Goal: Navigation & Orientation: Understand site structure

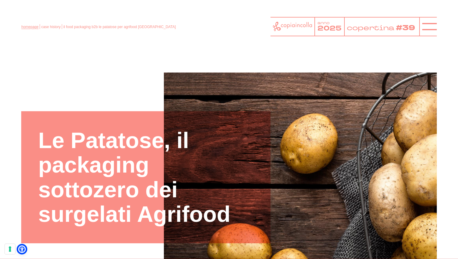
click at [30, 27] on link "homepage" at bounding box center [29, 27] width 17 height 4
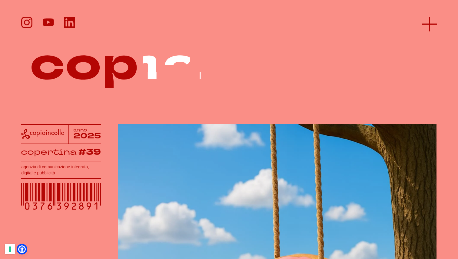
click at [426, 21] on icon at bounding box center [429, 24] width 15 height 15
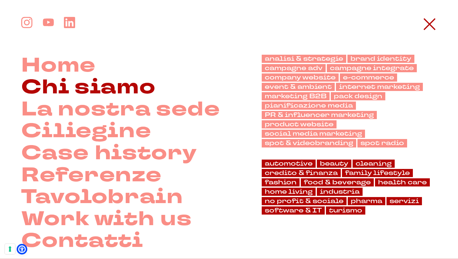
click at [134, 91] on link "Chi siamo" at bounding box center [88, 88] width 134 height 22
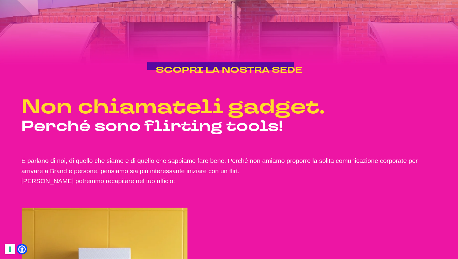
scroll to position [927, 0]
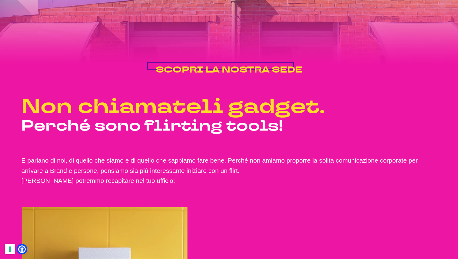
click at [227, 72] on span "SCOPRI LA NOSTRA SEDE" at bounding box center [229, 70] width 147 height 12
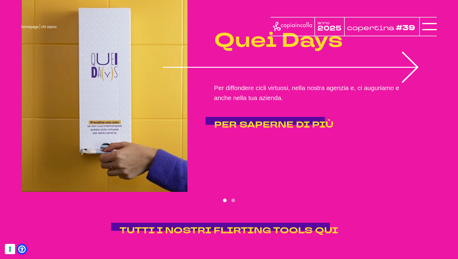
scroll to position [1166, 0]
click at [410, 69] on div "Quei Days Per diffondere cicli virtuosi, nella nostra agenzia e, ci auguriamo e…" at bounding box center [320, 80] width 232 height 120
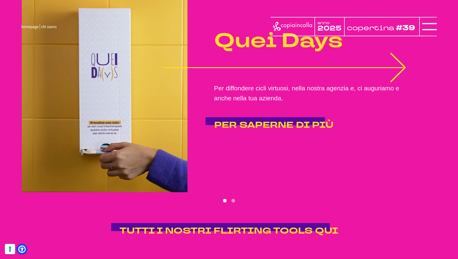
click at [401, 69] on icon "1 of 2" at bounding box center [284, 68] width 242 height 30
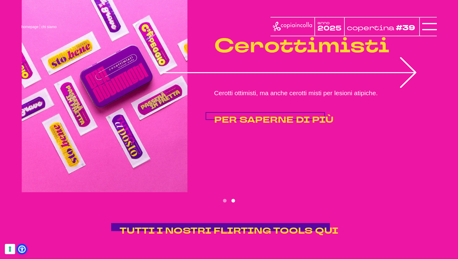
click at [292, 117] on span "PER SAPERNE DI PIÙ" at bounding box center [273, 120] width 119 height 12
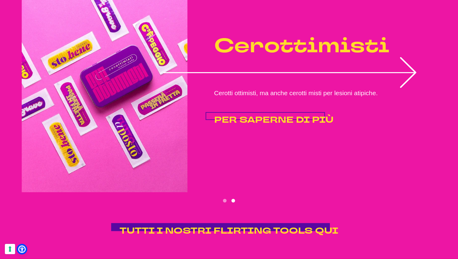
scroll to position [1167, 0]
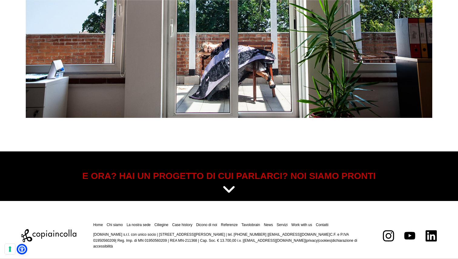
scroll to position [2454, 0]
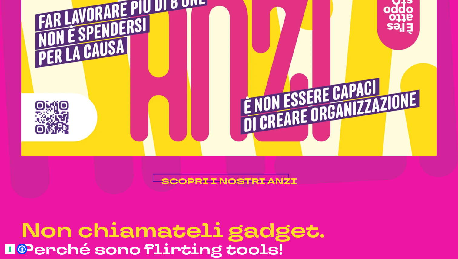
scroll to position [1166, 0]
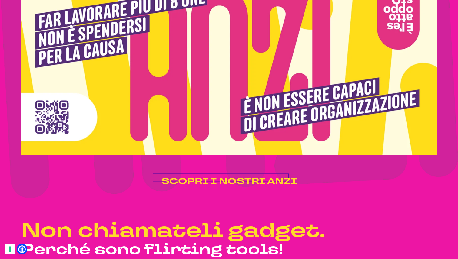
click at [214, 177] on span "SCOPRI I NOSTRI ANZI" at bounding box center [229, 182] width 136 height 12
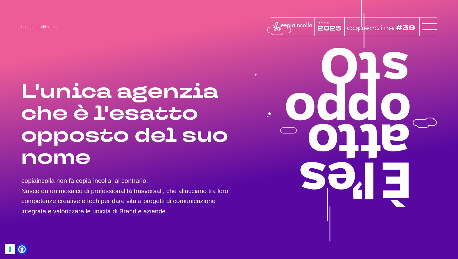
scroll to position [0, 0]
